Goal: Transaction & Acquisition: Purchase product/service

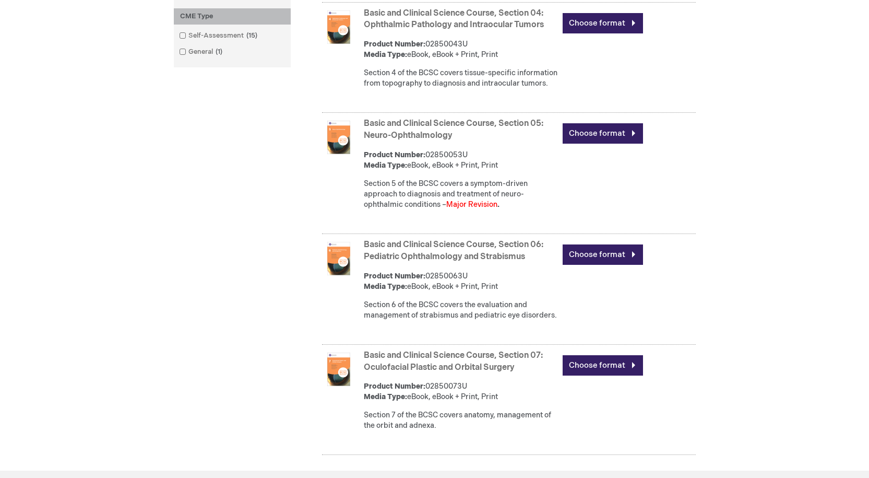
scroll to position [888, 0]
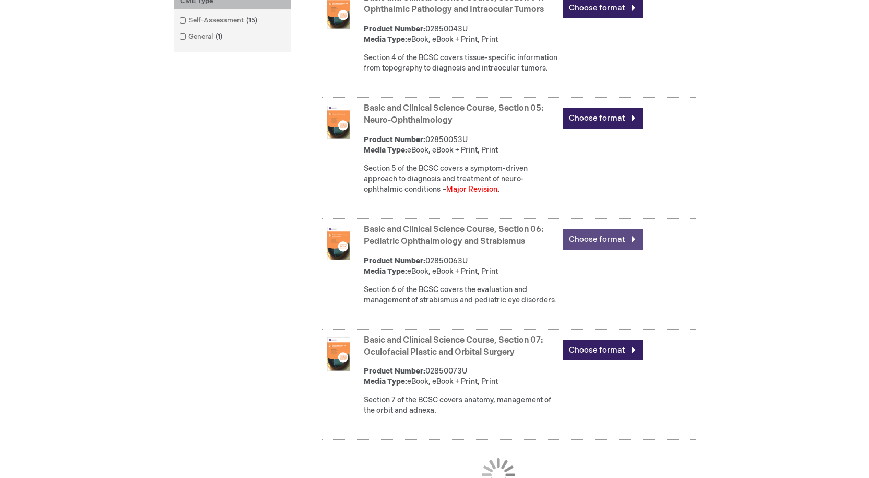
click at [580, 250] on link "Choose format" at bounding box center [603, 239] width 80 height 20
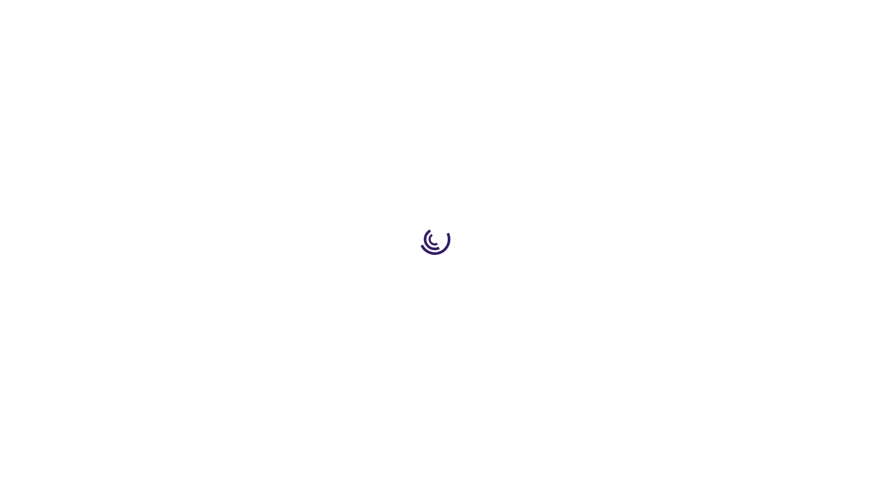
type input "0"
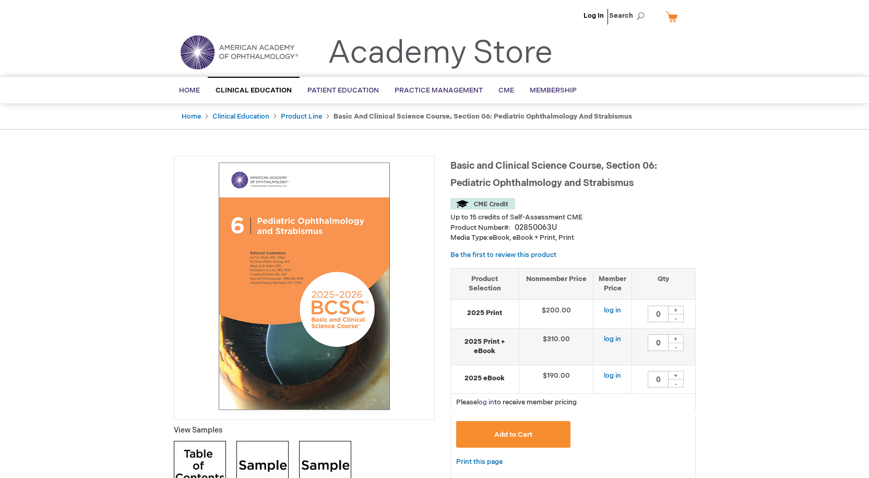
click at [492, 402] on link "log in" at bounding box center [485, 402] width 17 height 8
